Goal: Transaction & Acquisition: Purchase product/service

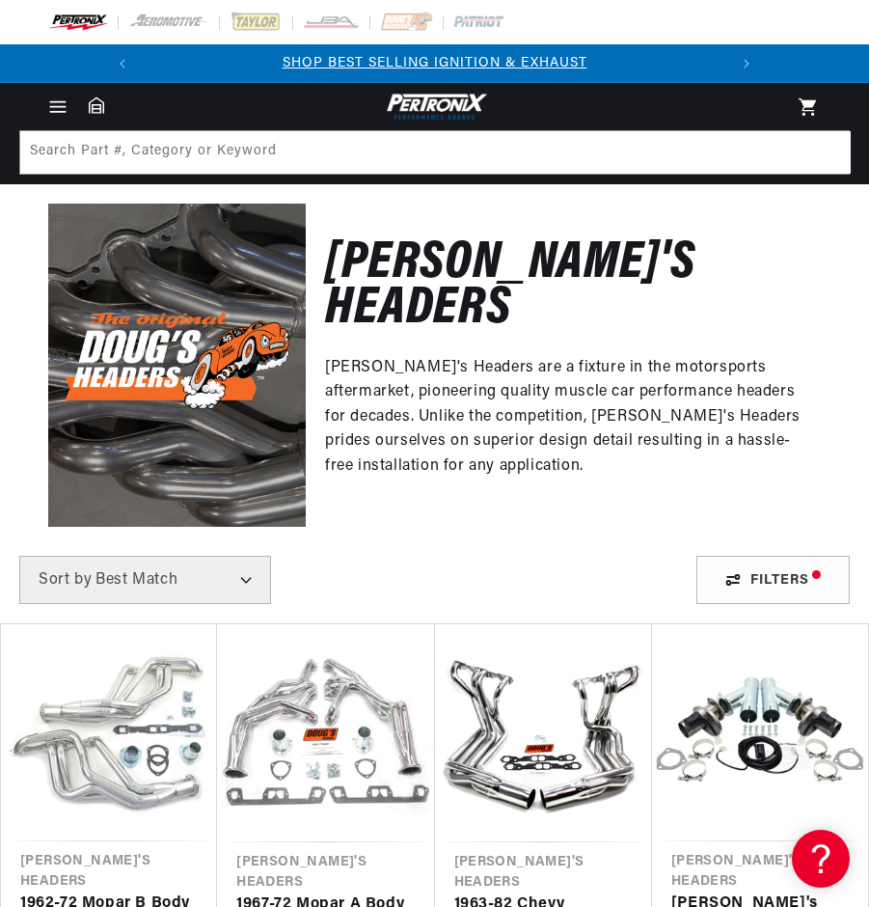
click at [58, 103] on icon "Menu" at bounding box center [57, 106] width 20 height 20
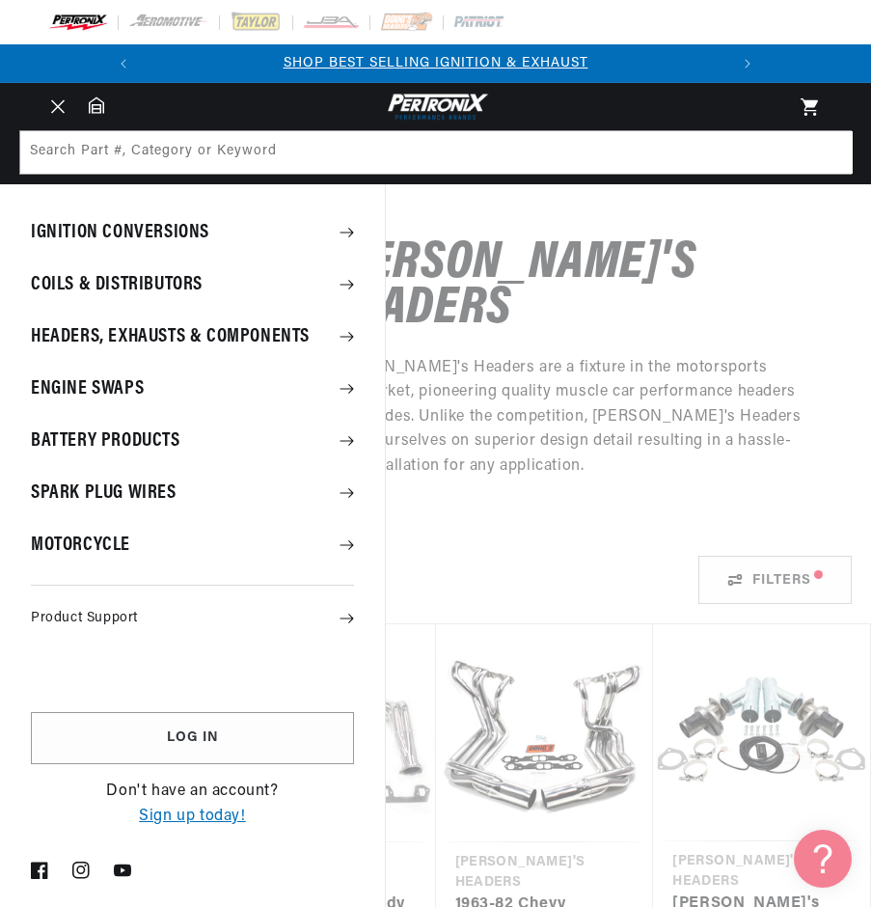
click at [307, 331] on summary "Headers, Exhausts & Components" at bounding box center [192, 337] width 385 height 50
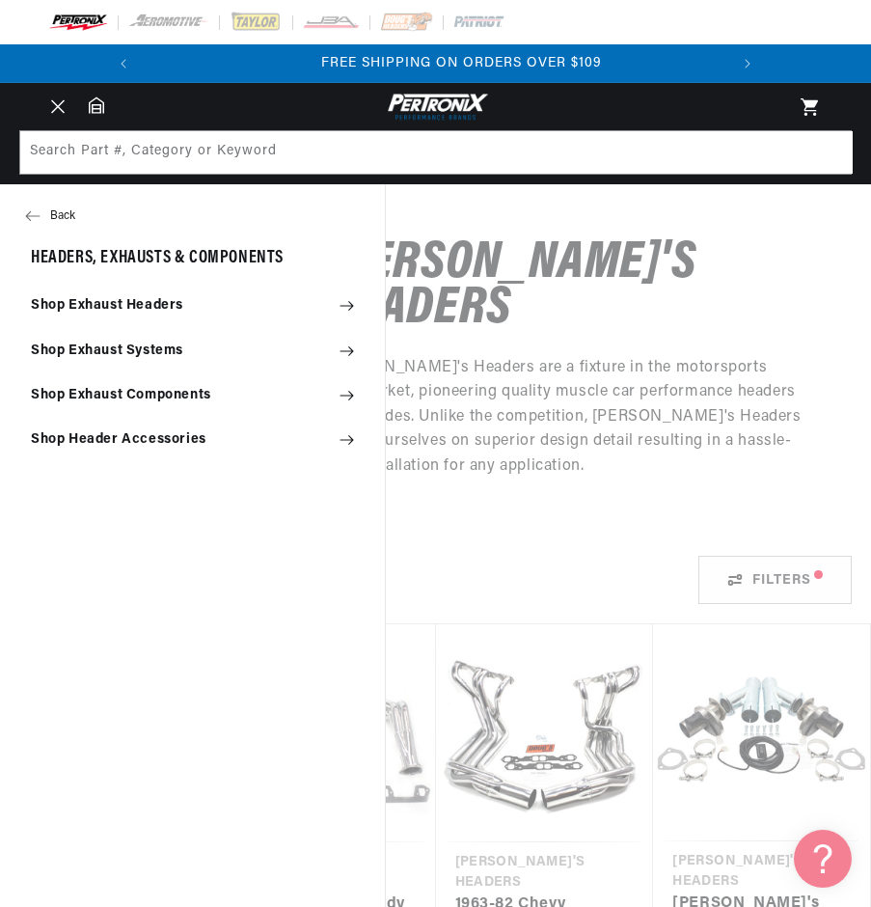
scroll to position [0, 584]
click at [352, 307] on icon at bounding box center [347, 307] width 14 height 10
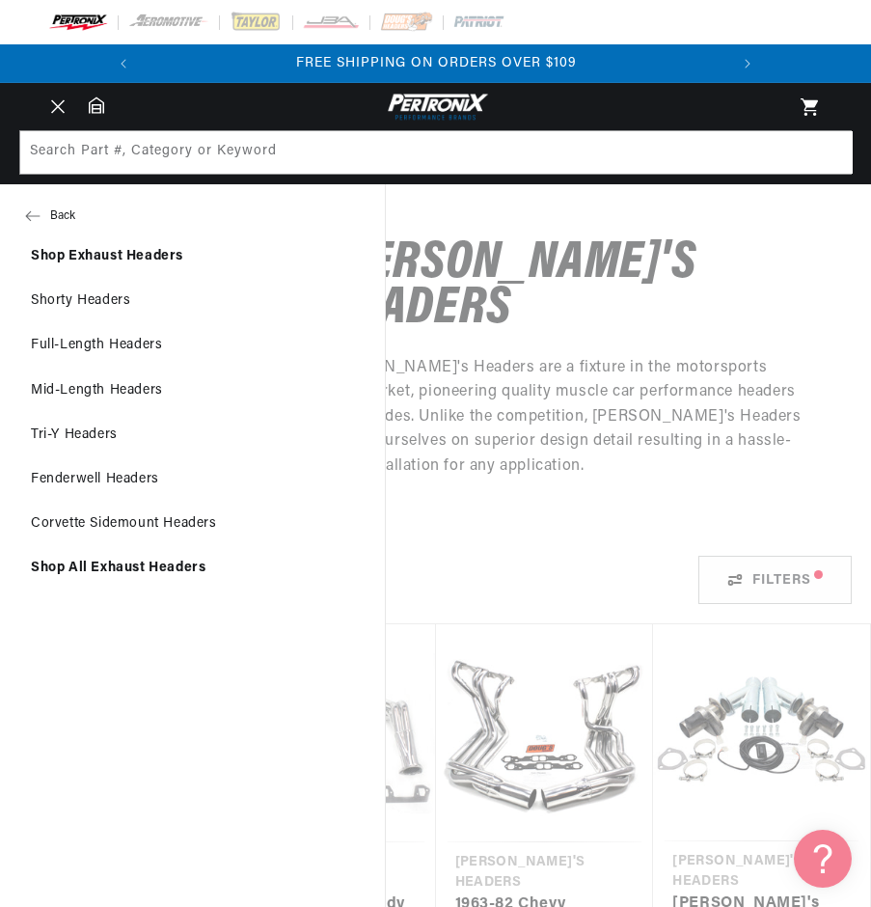
click at [110, 294] on link "Shorty Headers" at bounding box center [192, 301] width 385 height 42
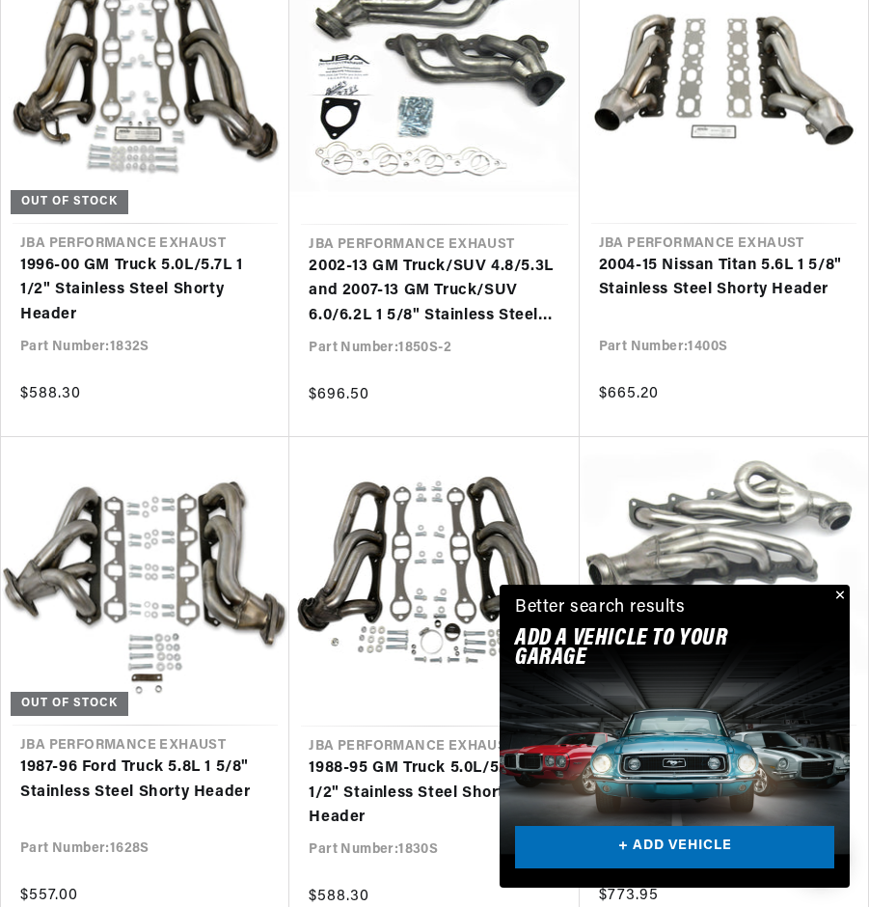
scroll to position [1350, 0]
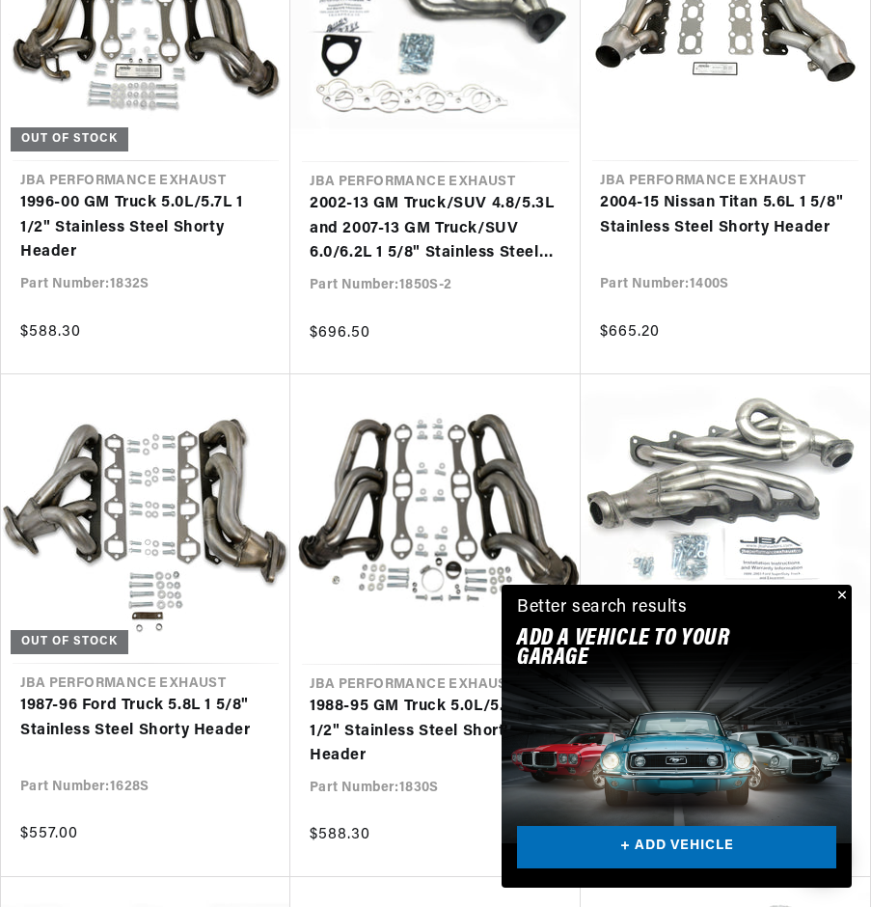
click at [843, 593] on div "Close dialog FIND THE RIGHT PARTS Take our quick quiz using the button below, a…" at bounding box center [435, 453] width 871 height 907
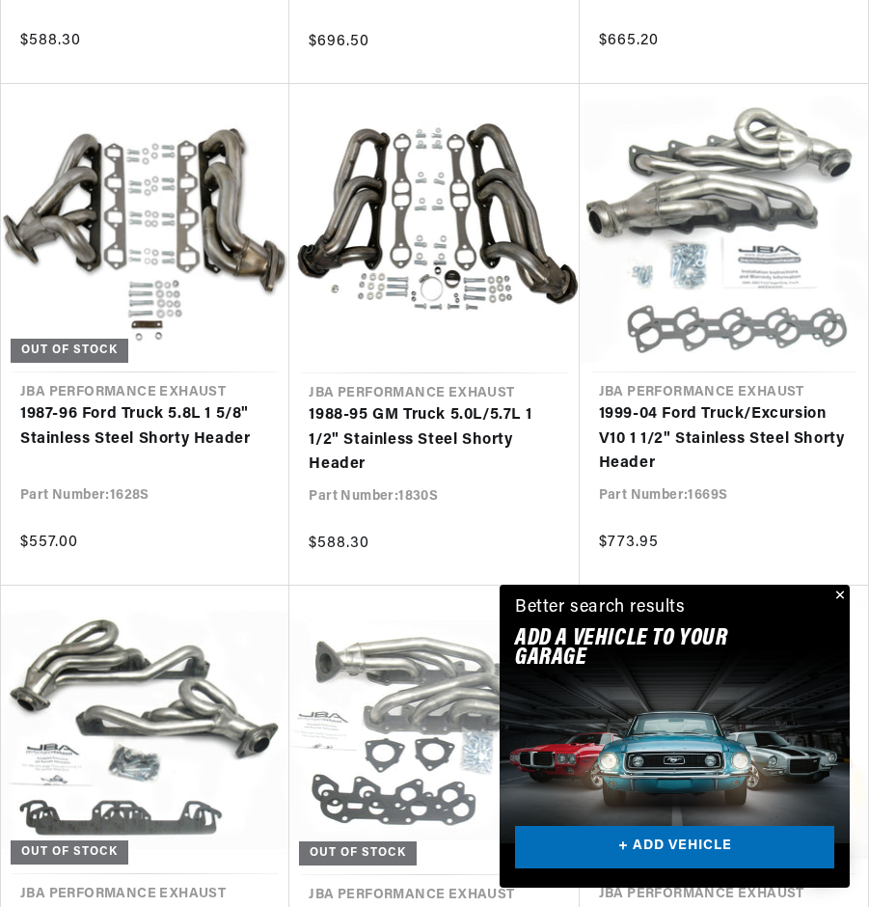
scroll to position [0, 584]
click at [842, 590] on button "Close" at bounding box center [838, 595] width 23 height 23
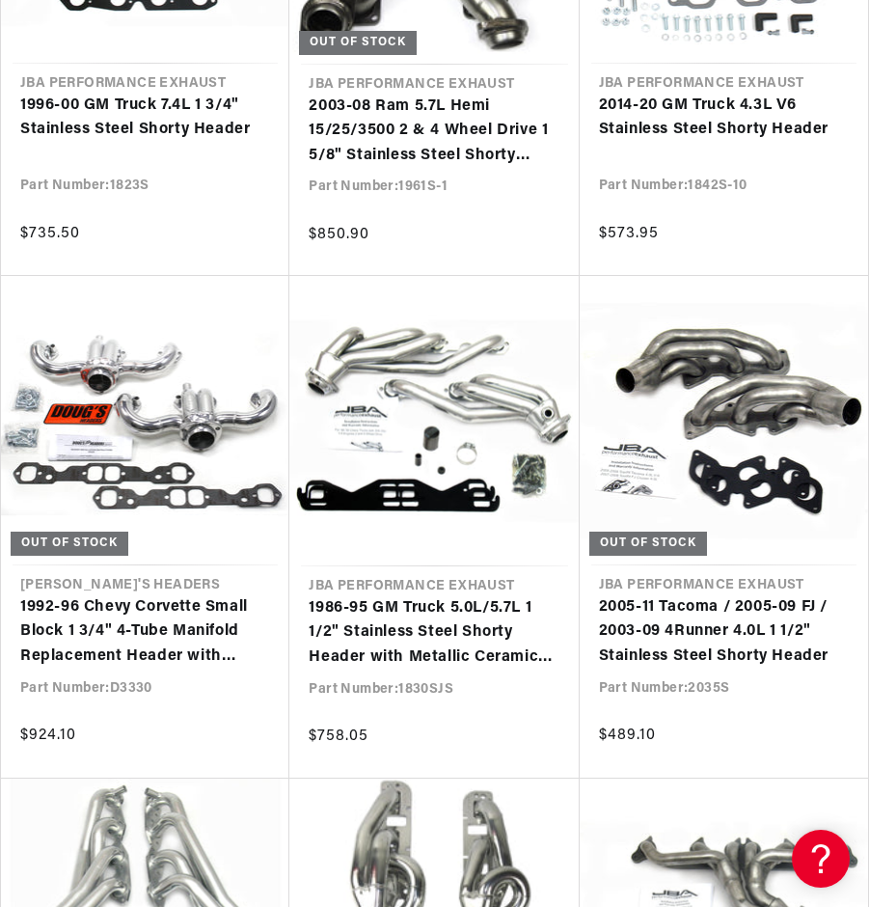
scroll to position [5305, 0]
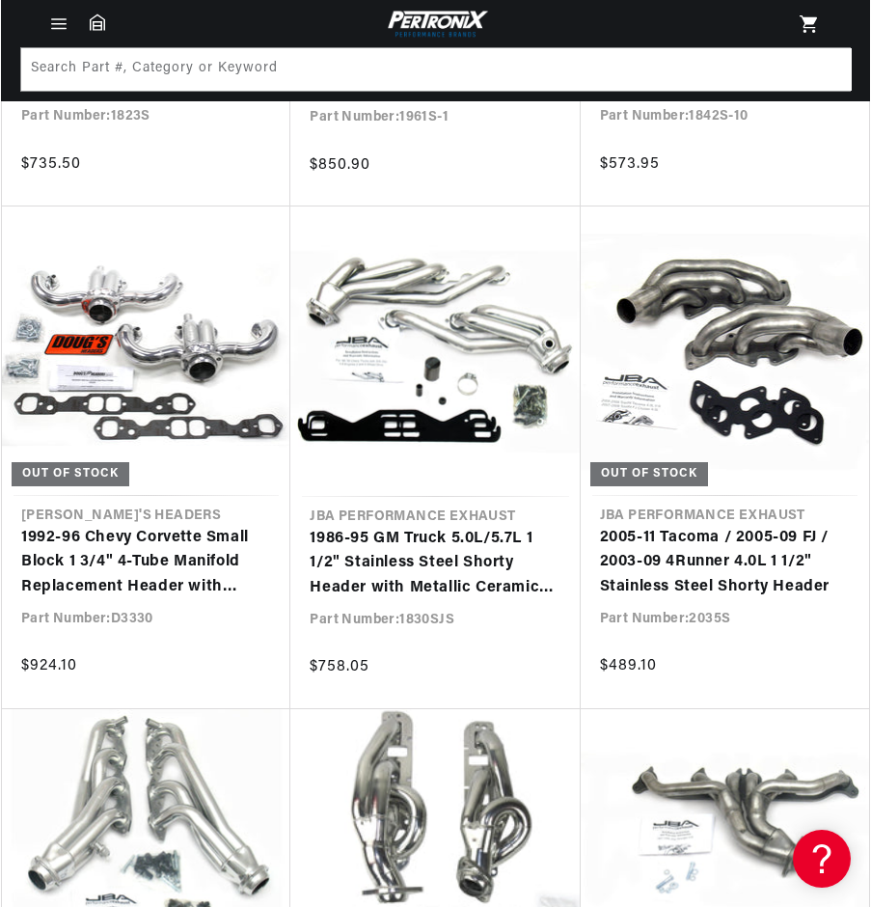
scroll to position [4823, 0]
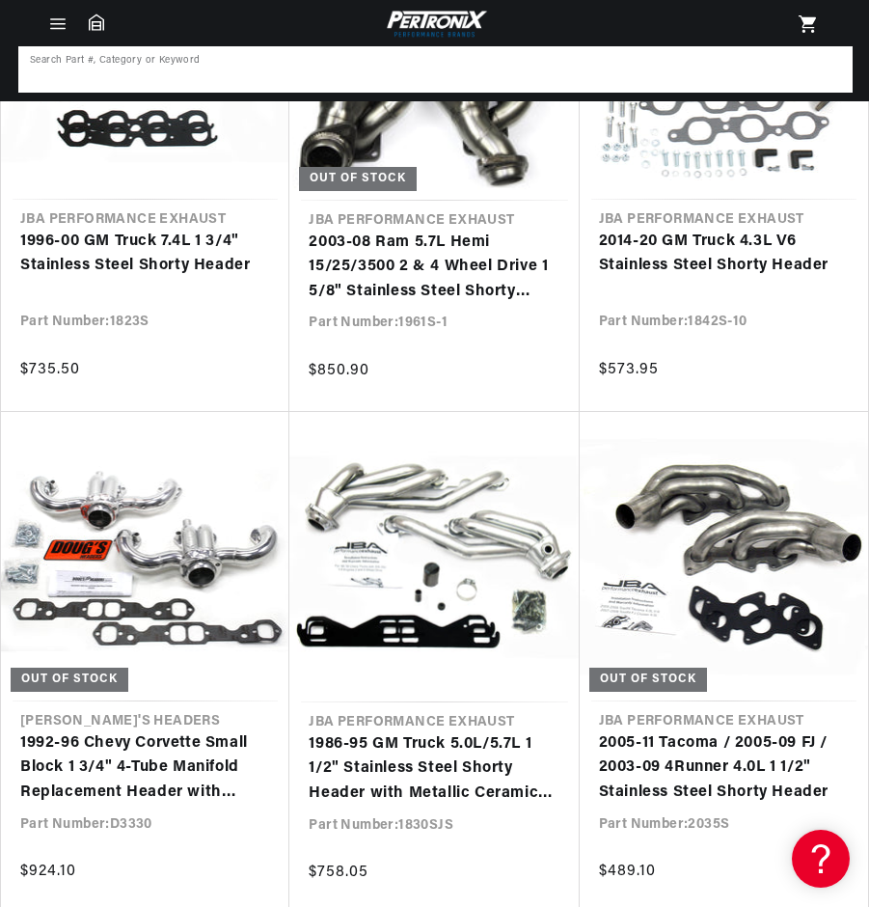
click at [309, 75] on input at bounding box center [435, 69] width 830 height 42
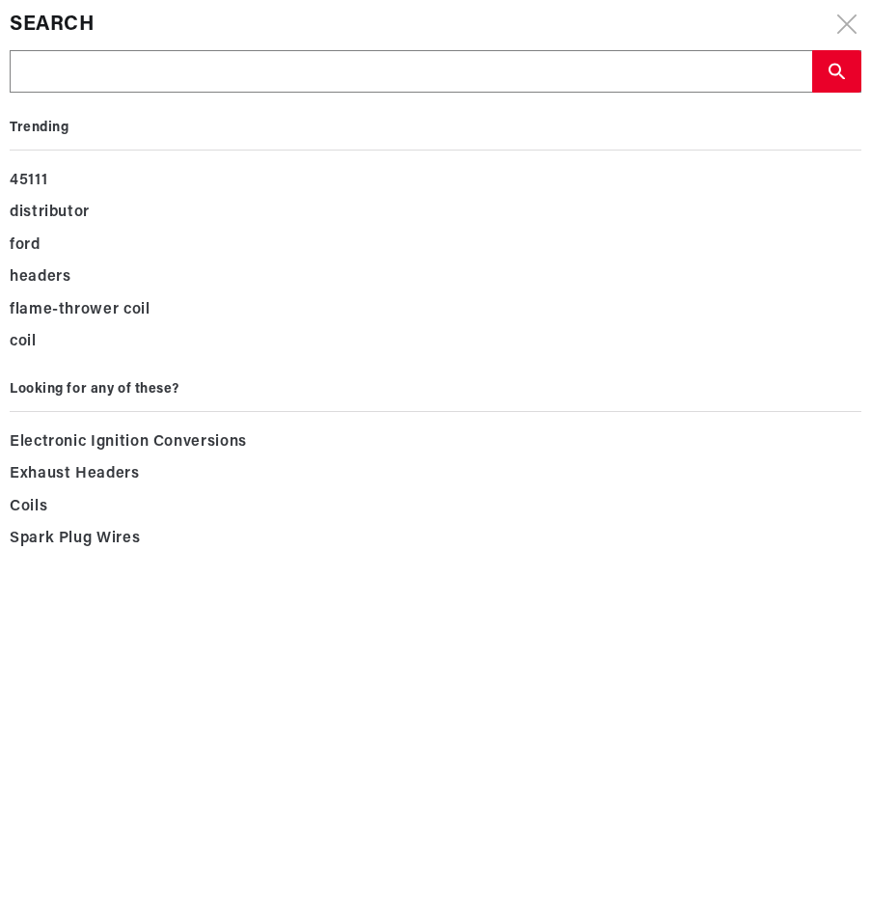
type input "s"
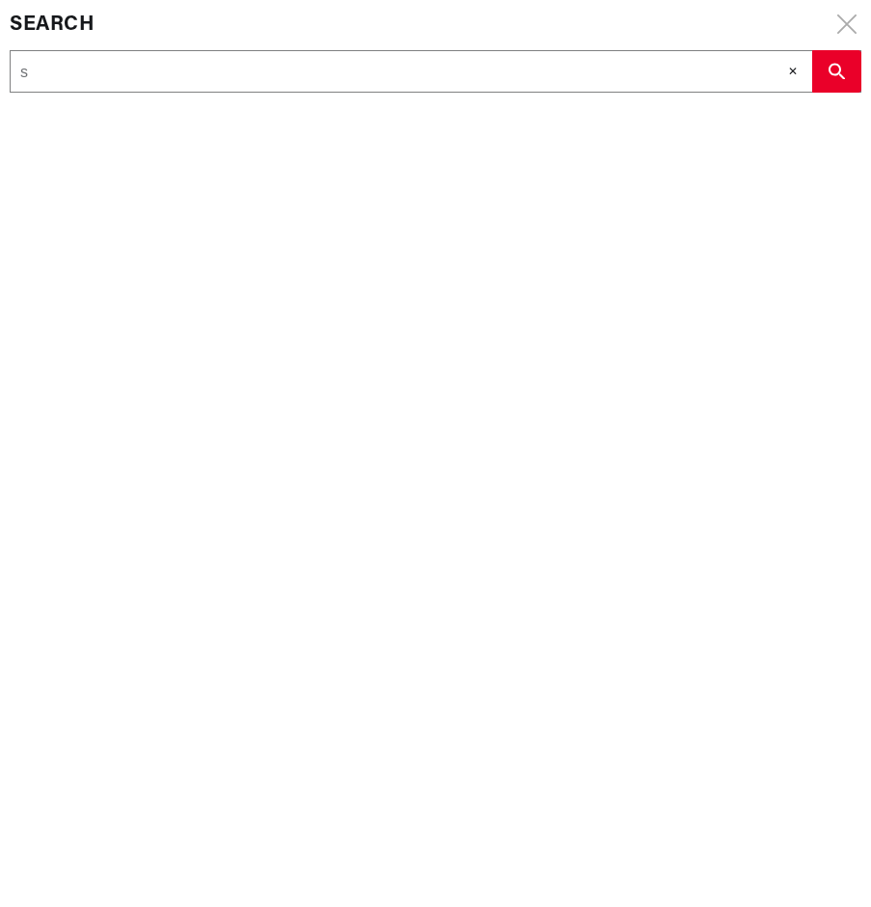
type input "sb"
type input "sbc"
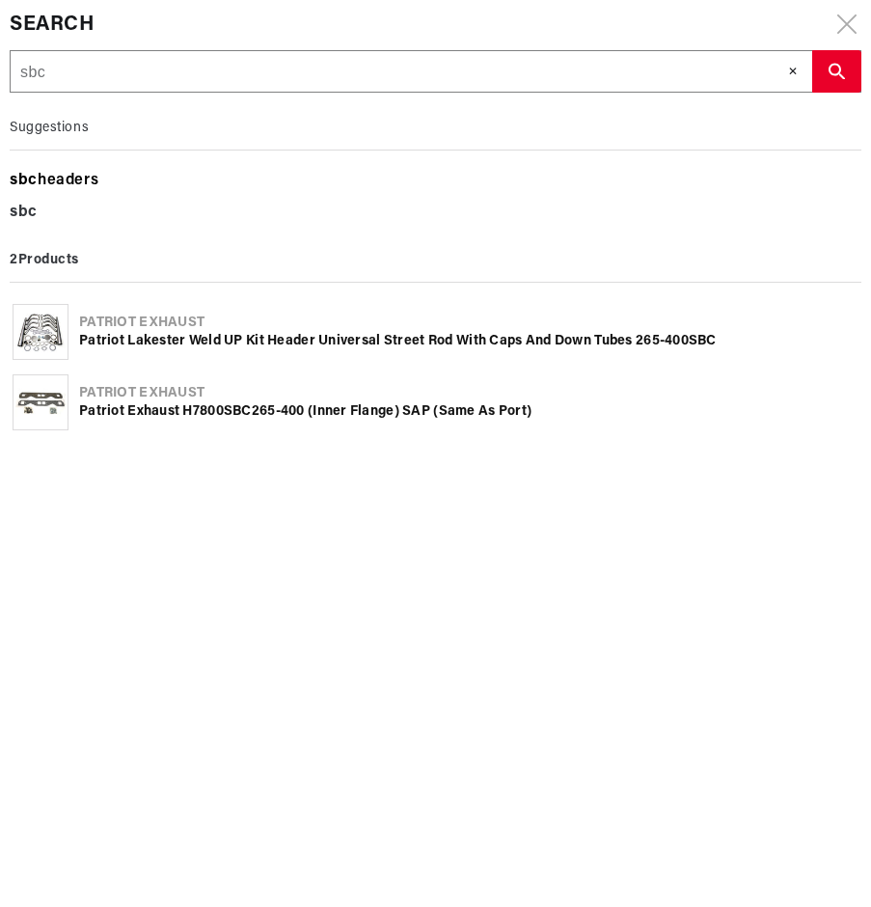
type input "sbc"
click at [97, 177] on div "sbc headers" at bounding box center [436, 181] width 852 height 33
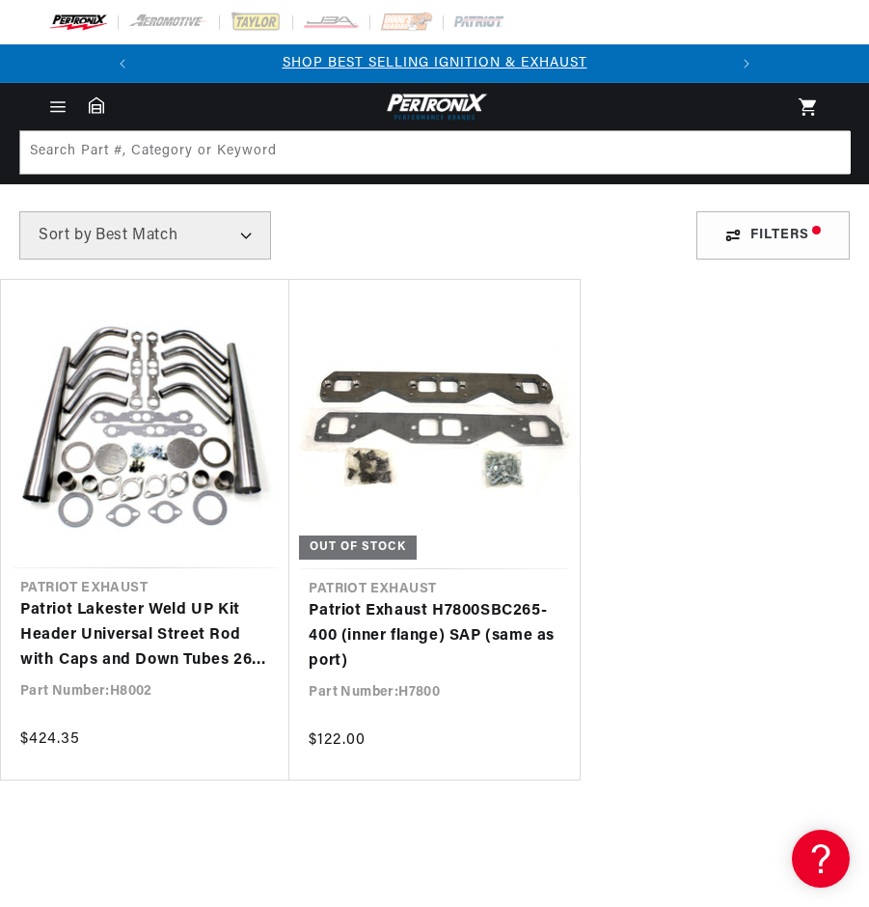
click at [154, 644] on link "Patriot Lakester Weld UP Kit Header Universal Street Rod with Caps and Down Tub…" at bounding box center [145, 635] width 250 height 74
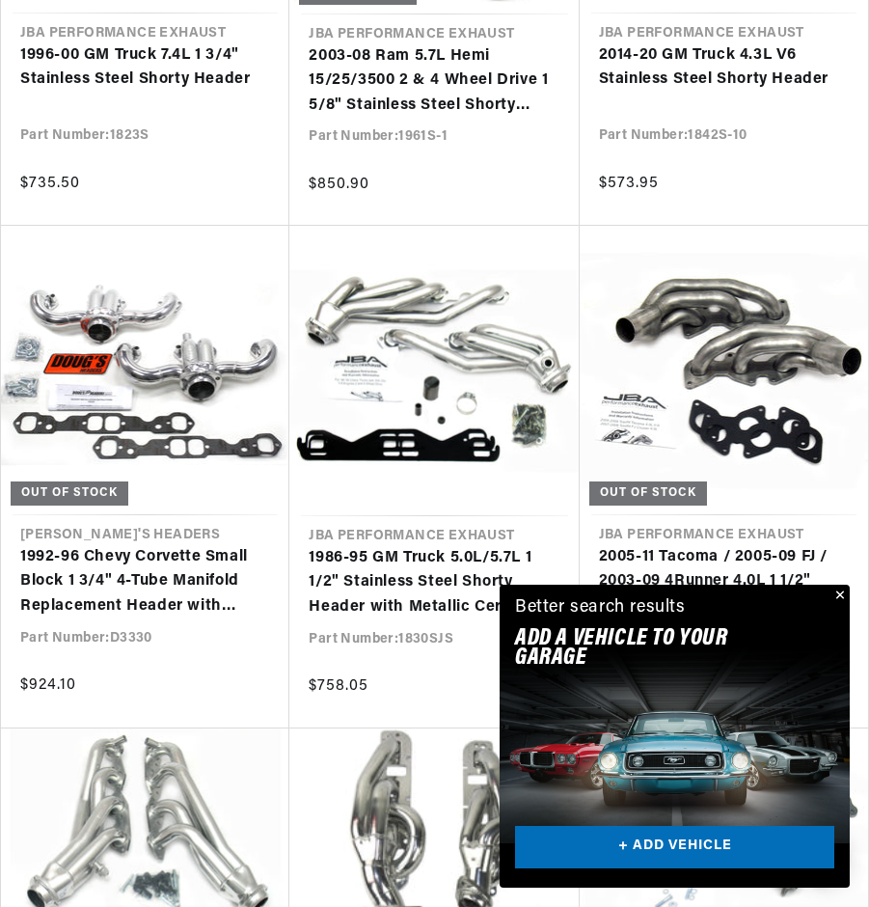
scroll to position [5015, 0]
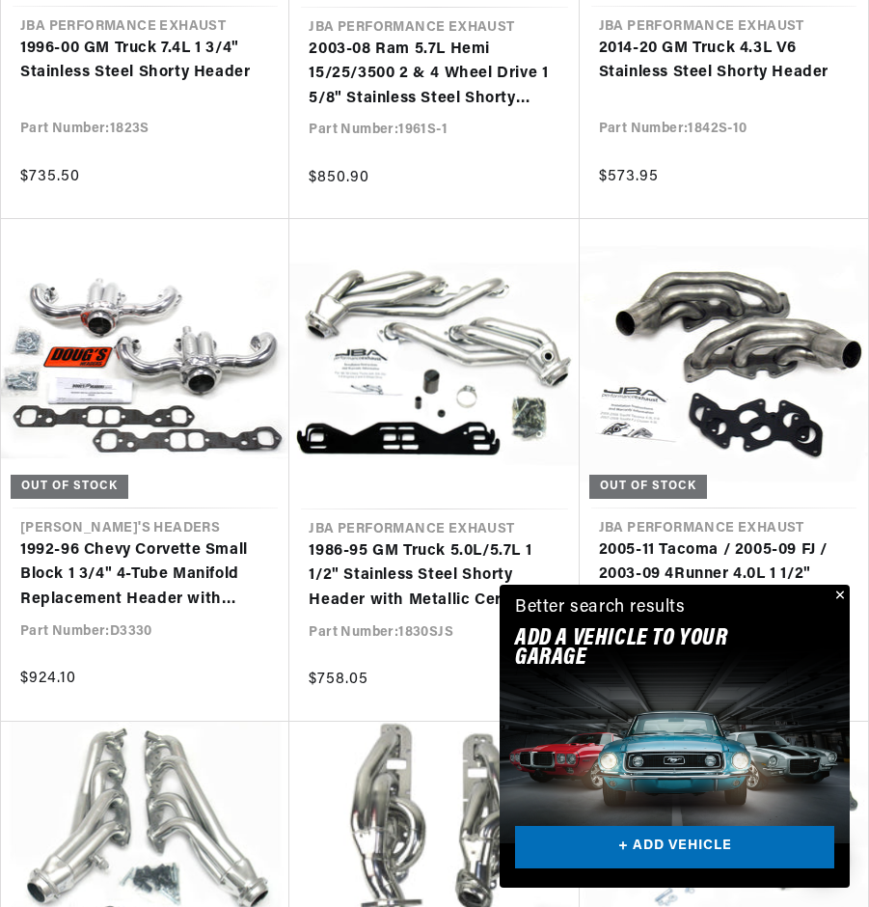
click at [152, 546] on link "1992-96 Chevy Corvette Small Block 1 3/4" 4-Tube Manifold Replacement Header wi…" at bounding box center [145, 575] width 250 height 74
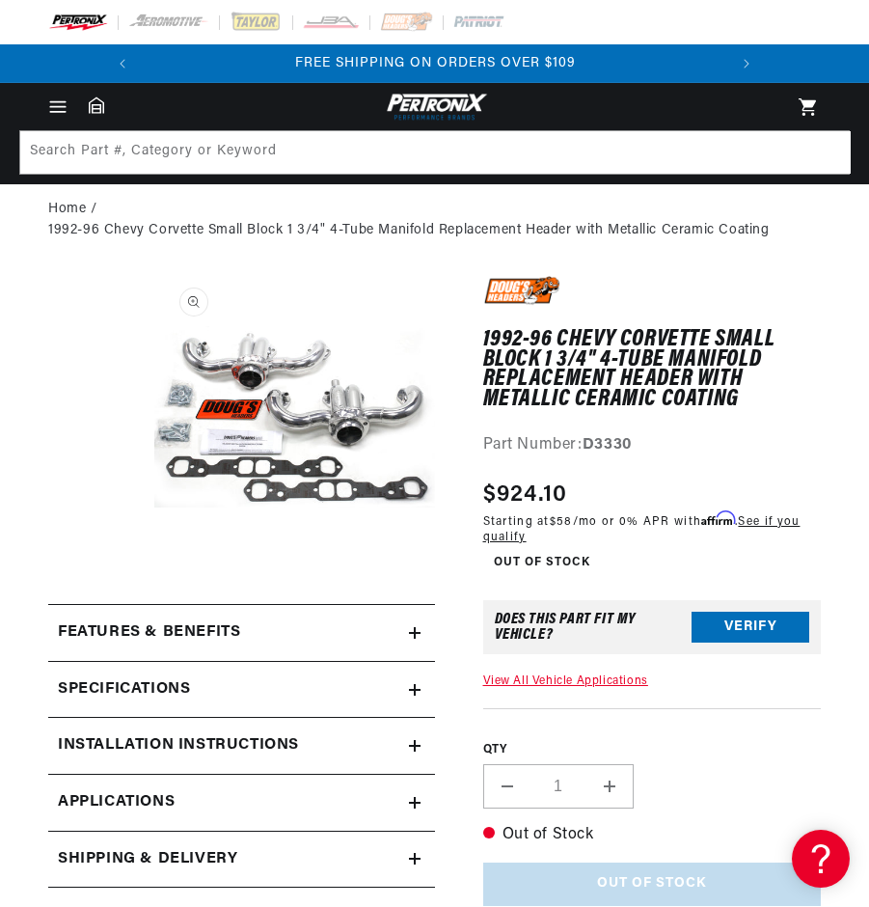
click at [57, 106] on icon "Menu" at bounding box center [57, 106] width 14 height 0
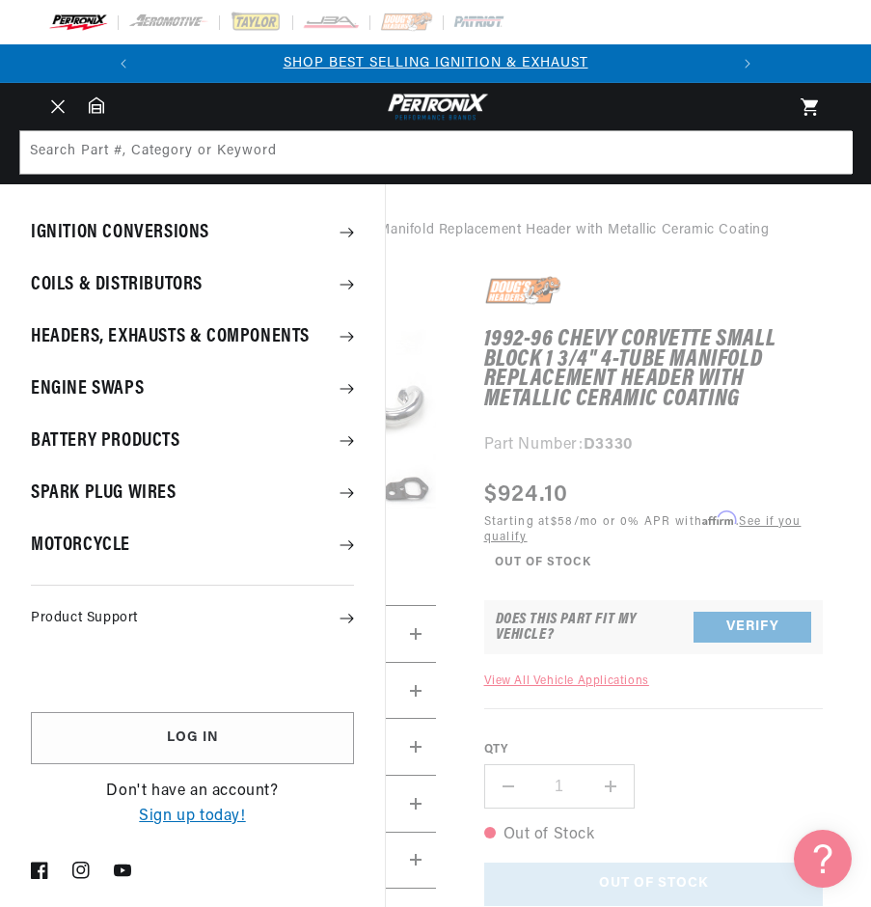
click at [154, 623] on summary "Product Support" at bounding box center [192, 618] width 385 height 37
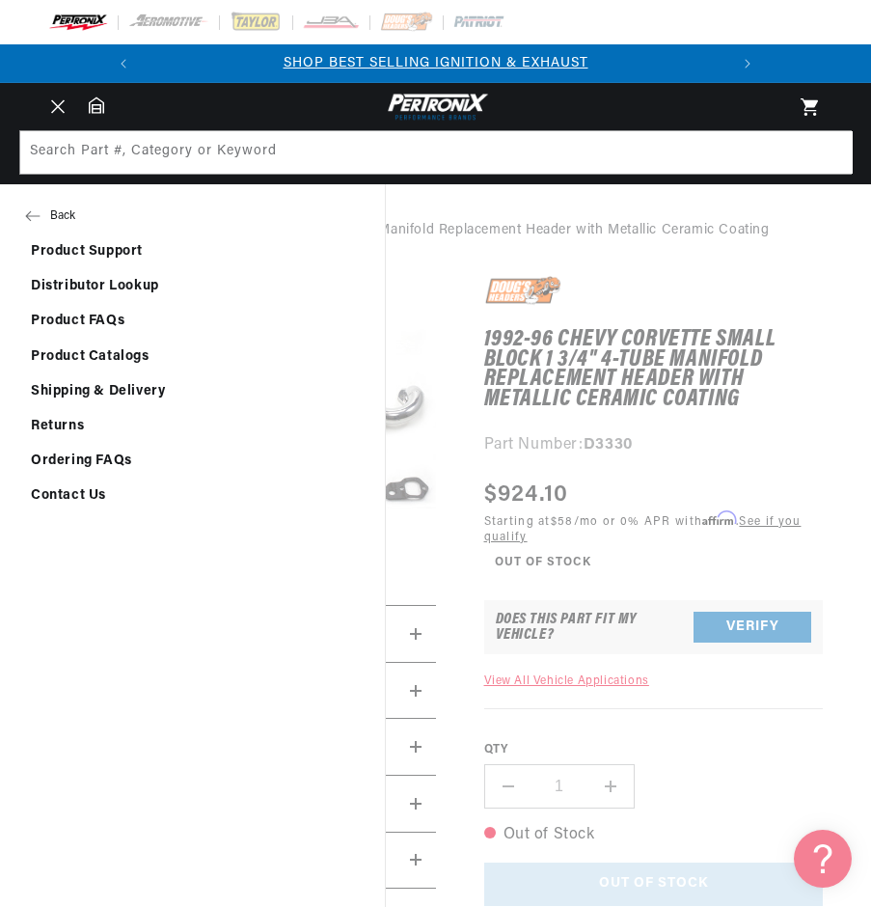
click at [91, 488] on link "Contact Us" at bounding box center [192, 495] width 385 height 33
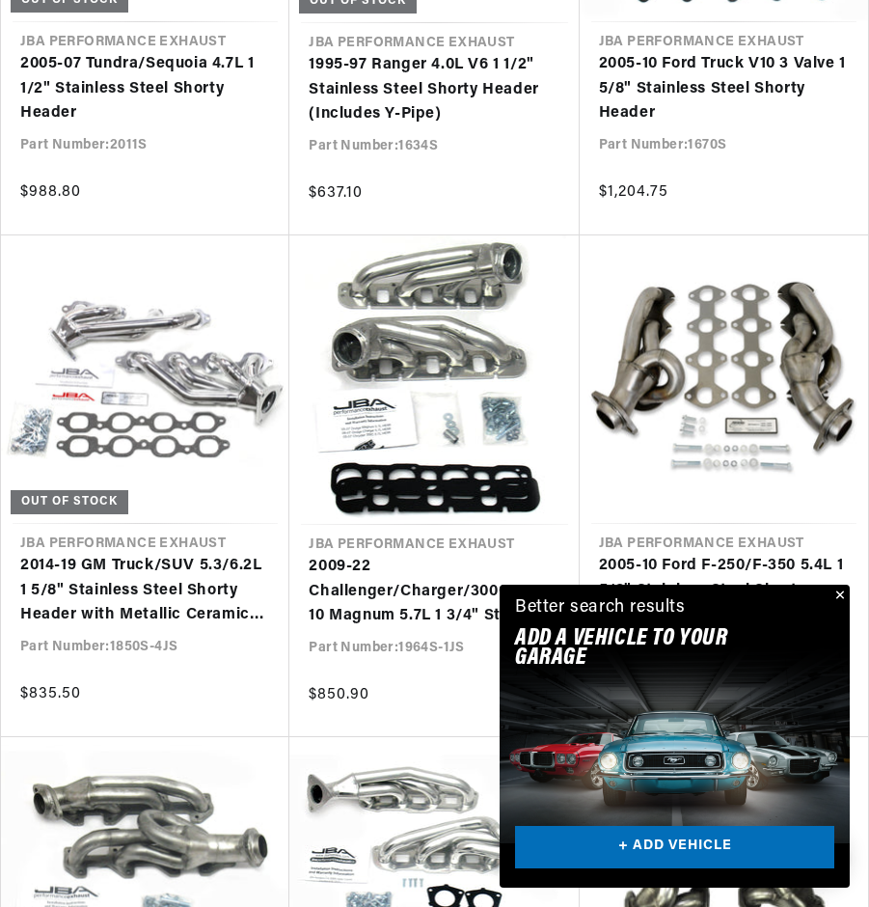
scroll to position [6559, 0]
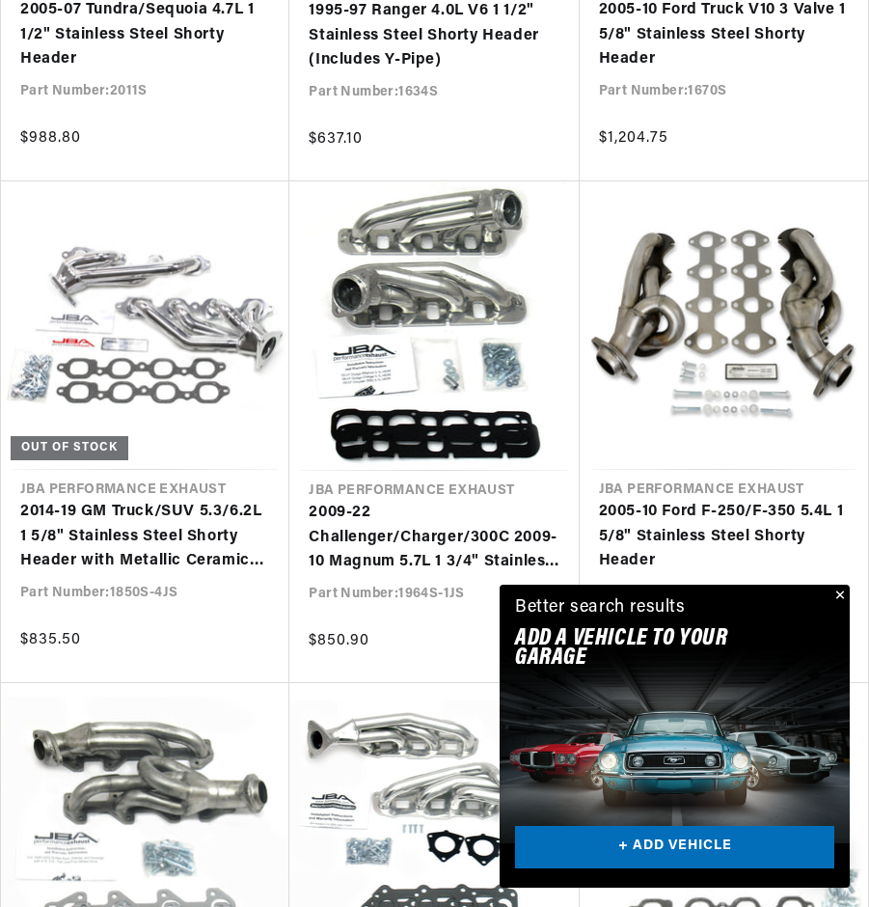
click at [839, 598] on button "Close" at bounding box center [838, 595] width 23 height 23
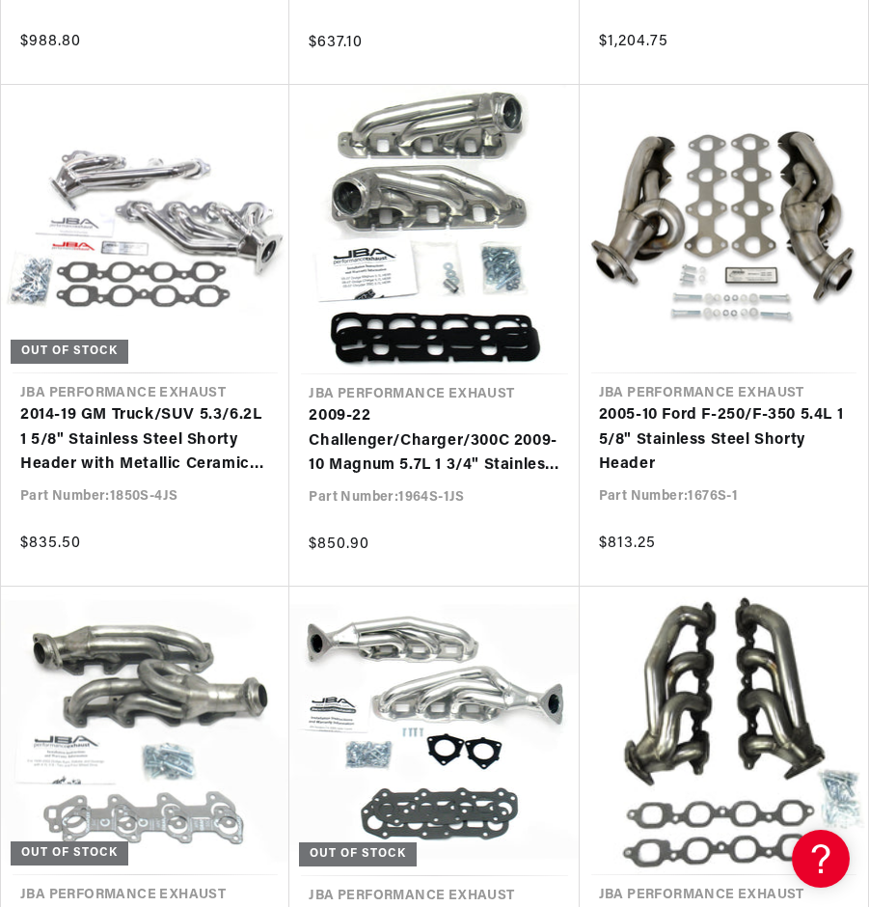
scroll to position [0, 584]
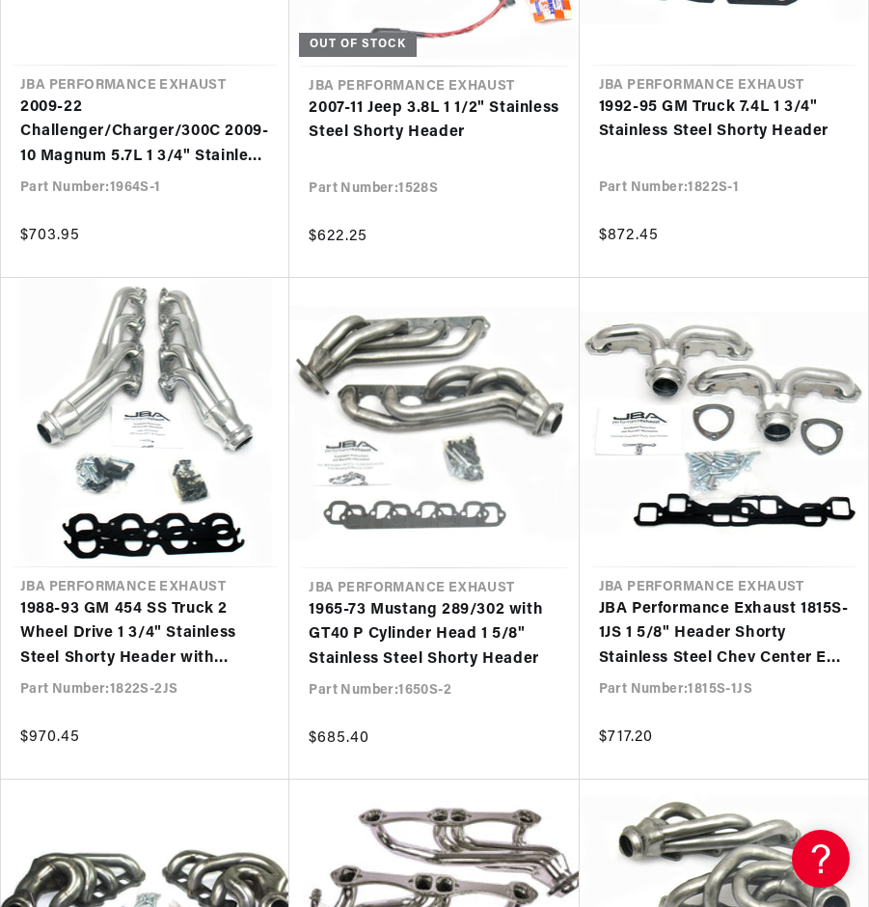
click at [713, 643] on link "JBA Performance Exhaust 1815S-1JS 1 5/8" Header Shorty Stainless Steel Chev Cen…" at bounding box center [724, 634] width 250 height 74
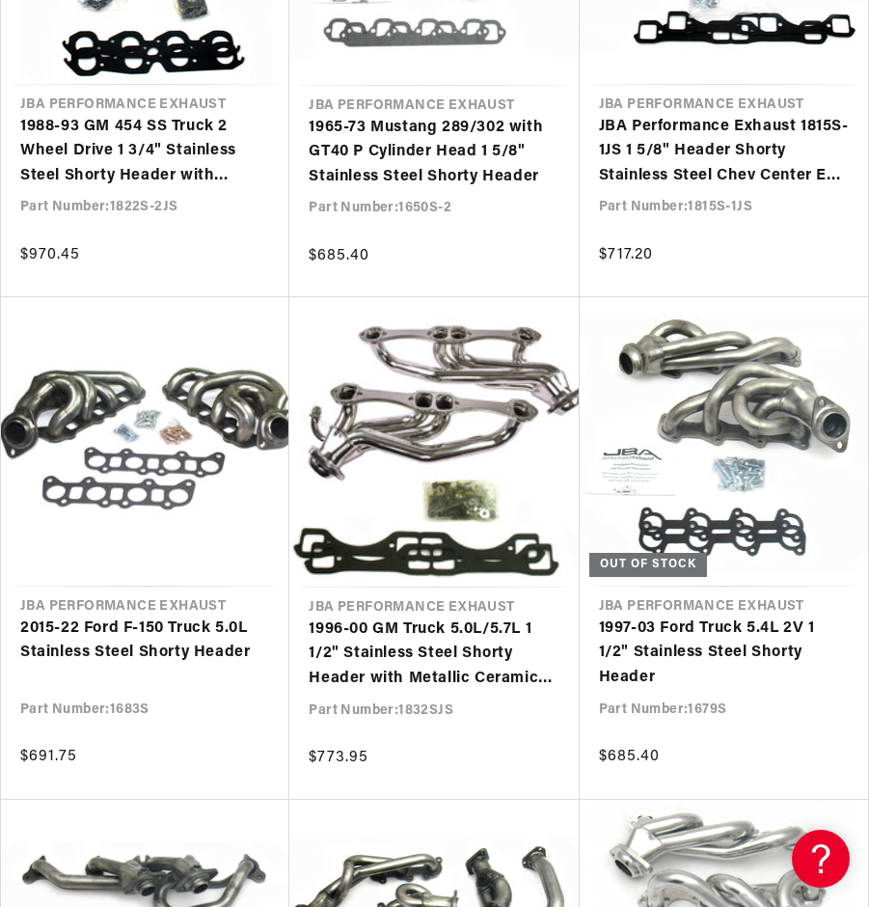
scroll to position [9838, 0]
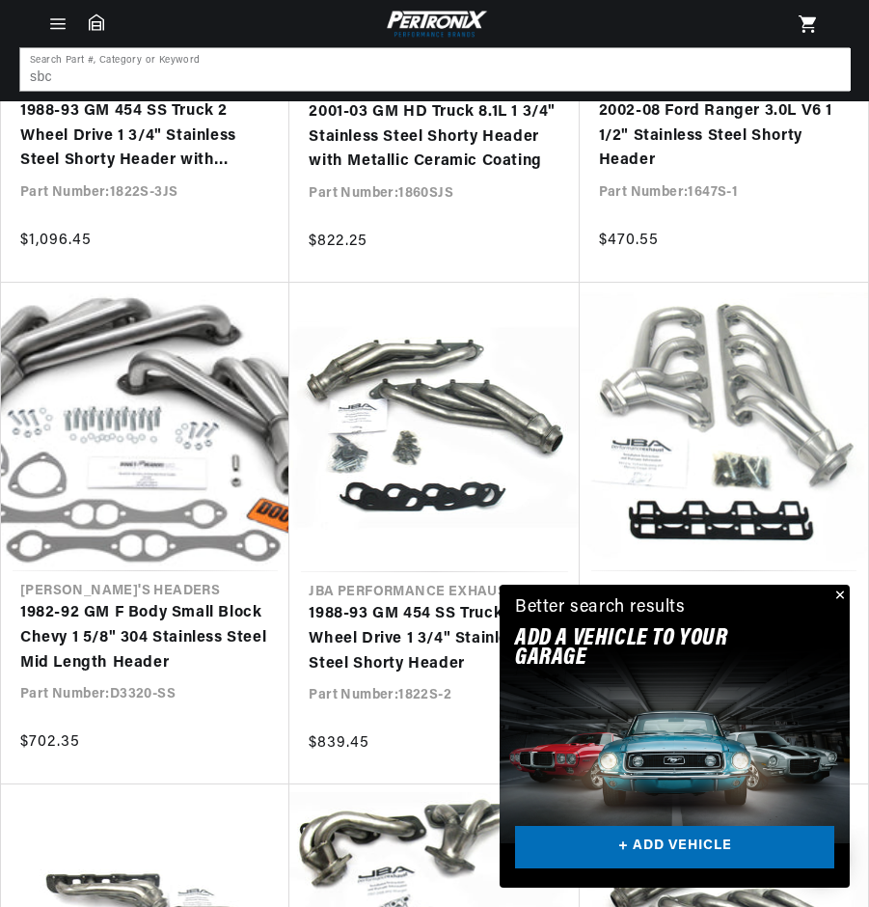
scroll to position [0, 584]
